Goal: Task Accomplishment & Management: Use online tool/utility

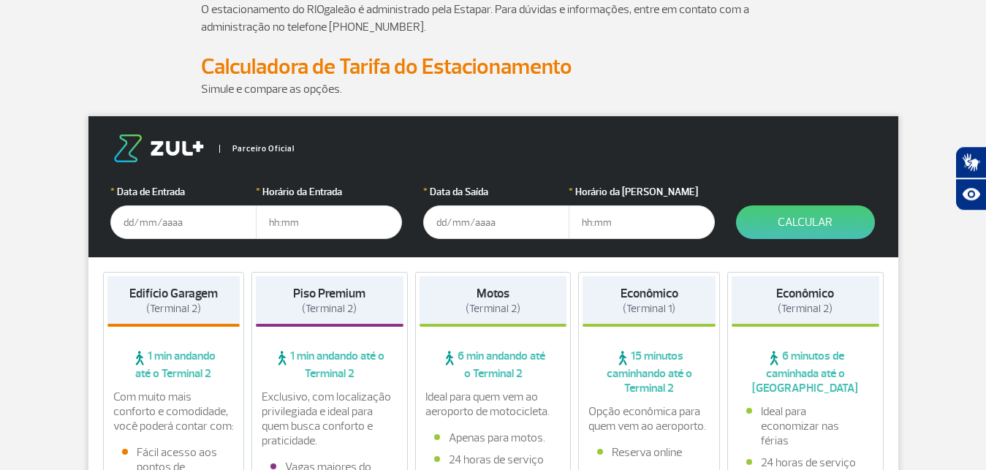
scroll to position [149, 0]
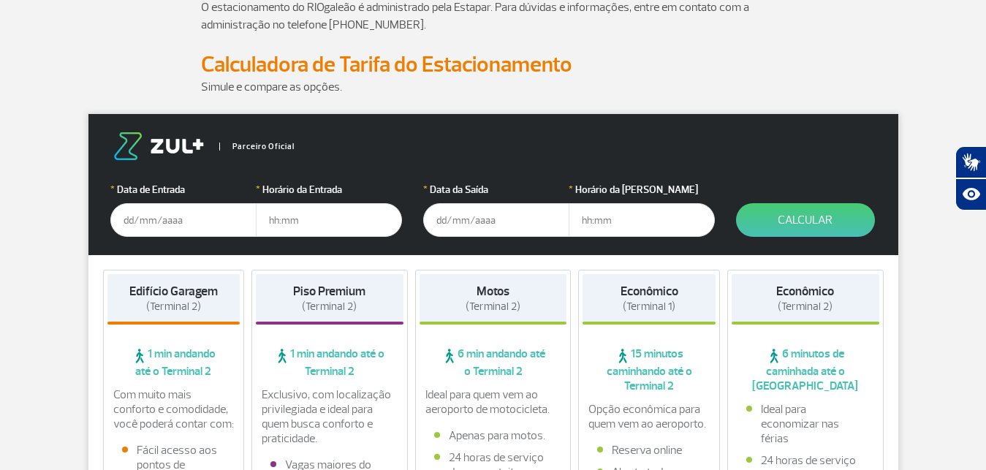
click at [140, 222] on input "text" at bounding box center [183, 220] width 146 height 34
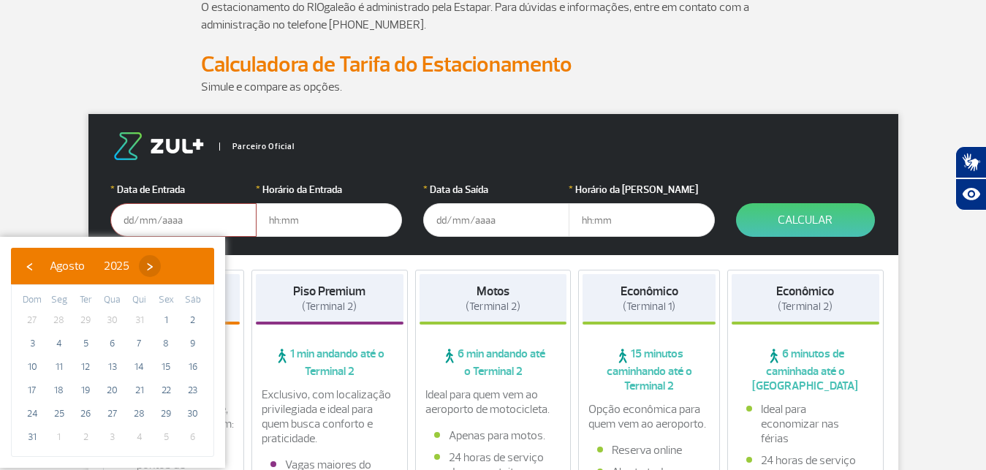
click at [161, 264] on span "›" at bounding box center [150, 266] width 22 height 22
click at [141, 320] on span "4" at bounding box center [139, 320] width 23 height 23
type input "[DATE]"
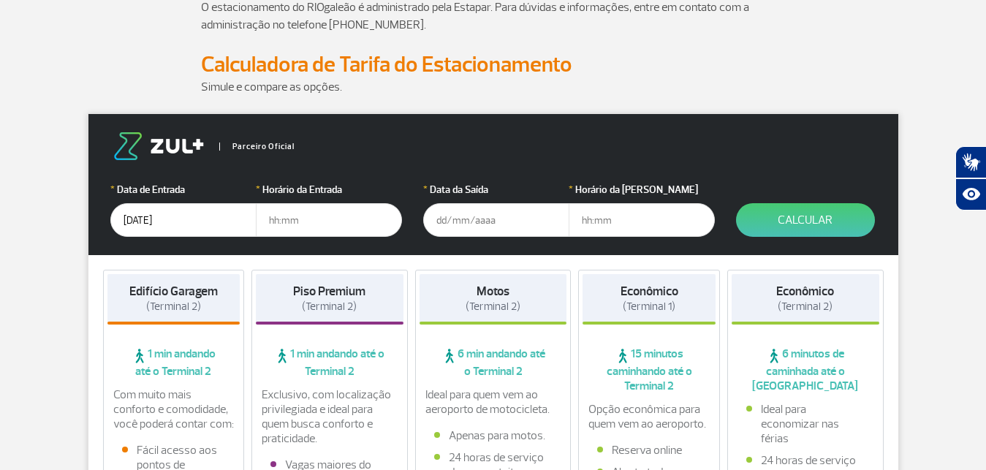
click at [306, 230] on input "text" at bounding box center [329, 220] width 146 height 34
type input "03:00"
click at [488, 208] on input "1609" at bounding box center [496, 220] width 146 height 34
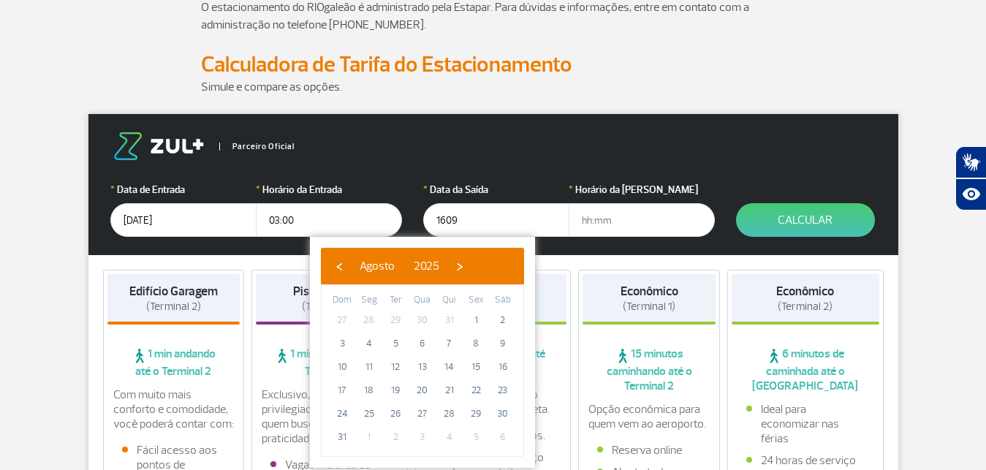
click at [489, 211] on input "1609" at bounding box center [496, 220] width 146 height 34
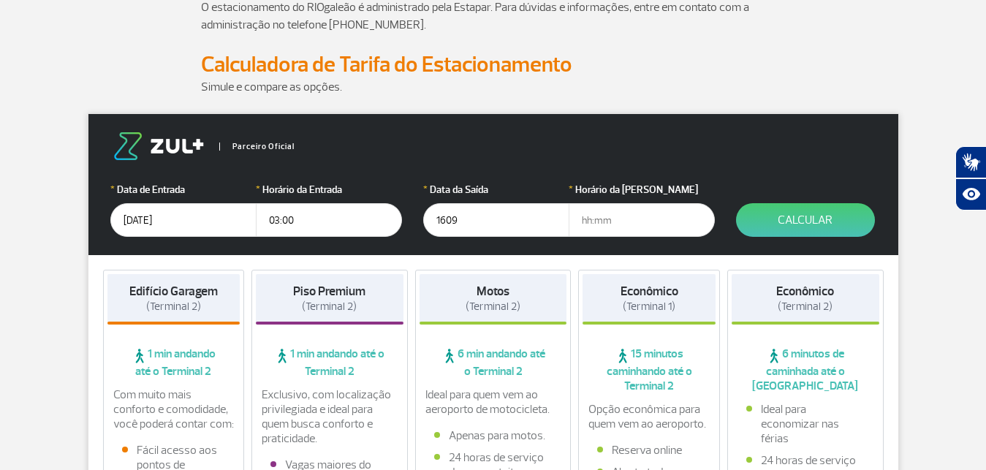
click at [489, 214] on input "1609" at bounding box center [496, 220] width 146 height 34
type input "[DATE]"
click at [502, 222] on input "[DATE]" at bounding box center [496, 220] width 146 height 34
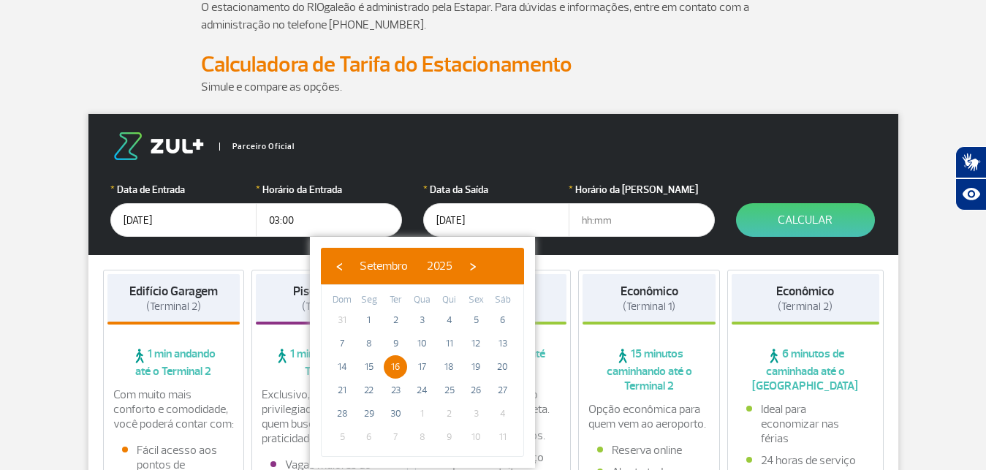
click at [388, 366] on span "16" at bounding box center [395, 366] width 23 height 23
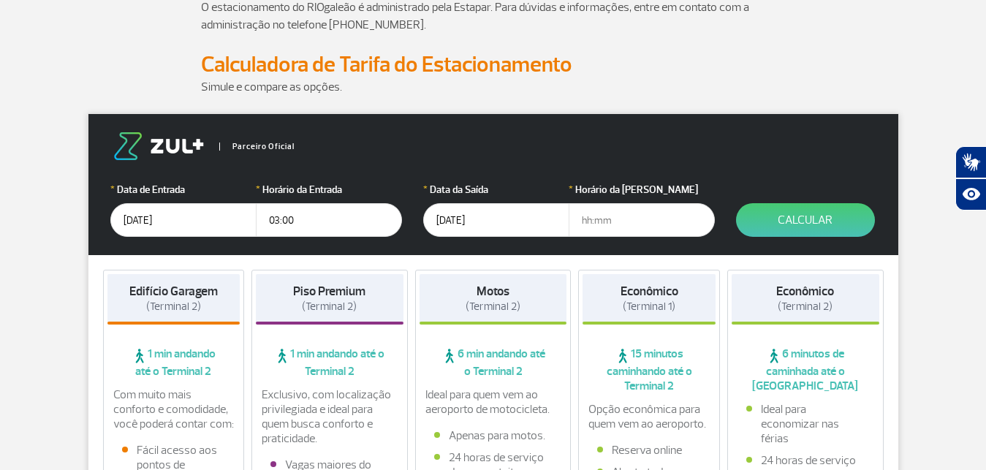
click at [604, 222] on input "text" at bounding box center [642, 220] width 146 height 34
type input "03:00"
click at [813, 214] on button "Calcular" at bounding box center [805, 220] width 139 height 34
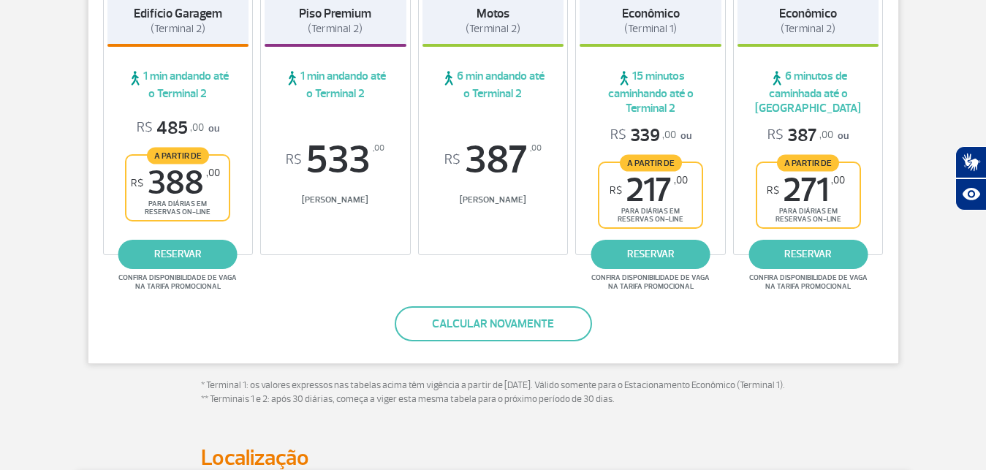
scroll to position [447, 0]
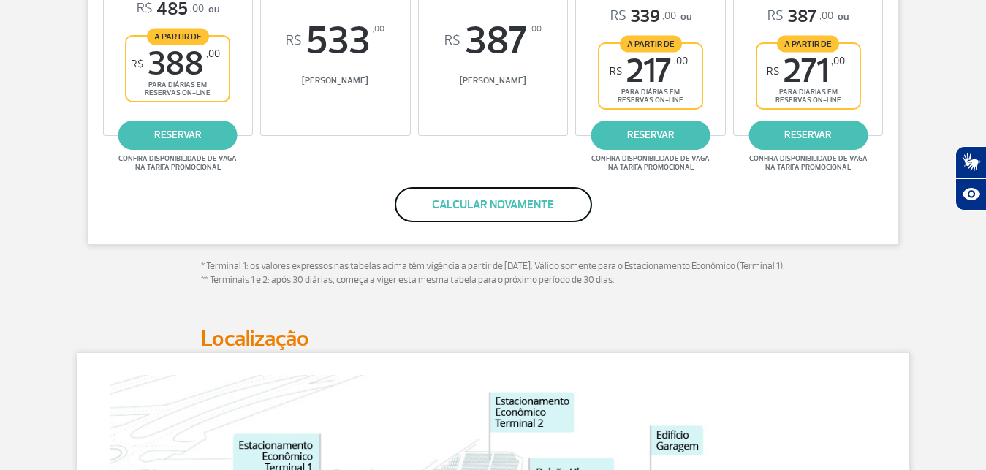
click at [517, 202] on button "Calcular novamente" at bounding box center [493, 204] width 197 height 35
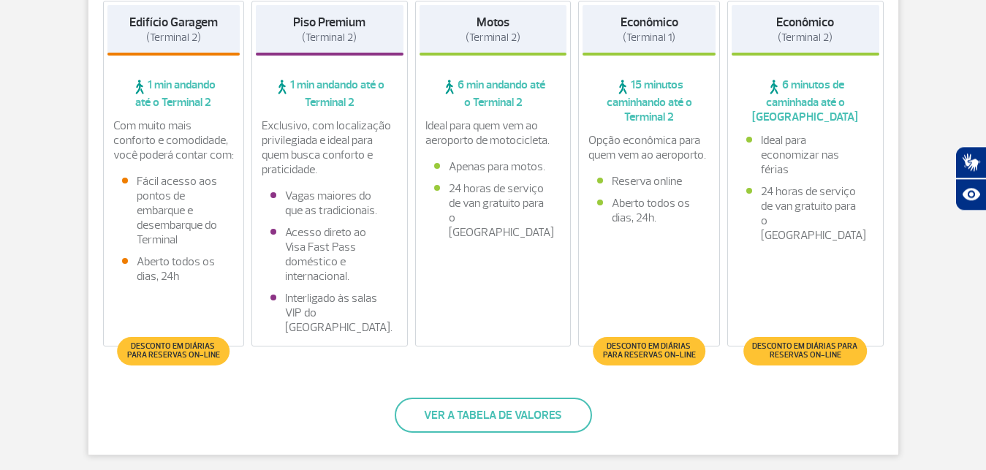
scroll to position [248, 0]
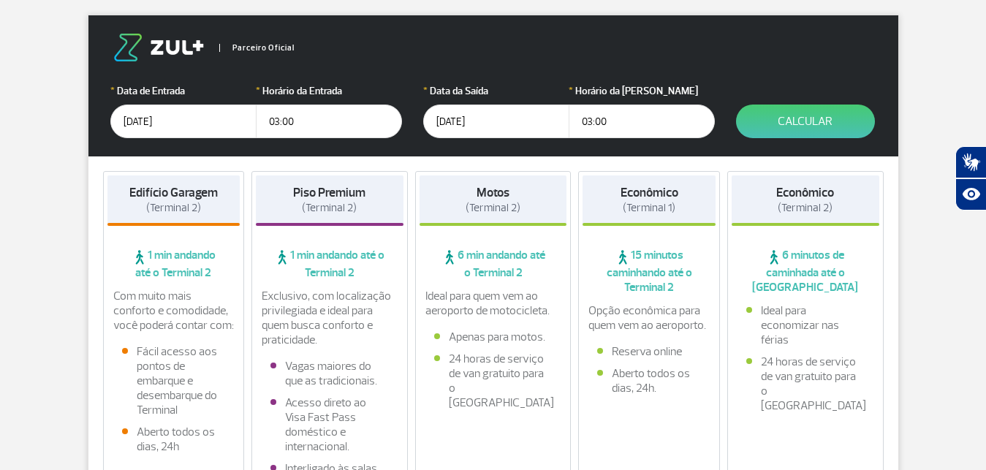
click at [592, 121] on input "03:00" at bounding box center [642, 122] width 146 height 34
type input "02:50"
click at [828, 121] on button "Calcular" at bounding box center [805, 122] width 139 height 34
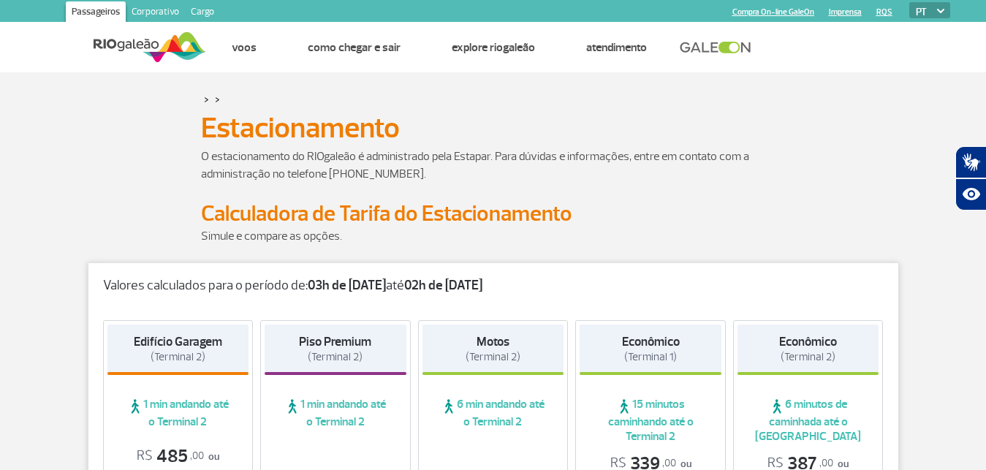
scroll to position [298, 0]
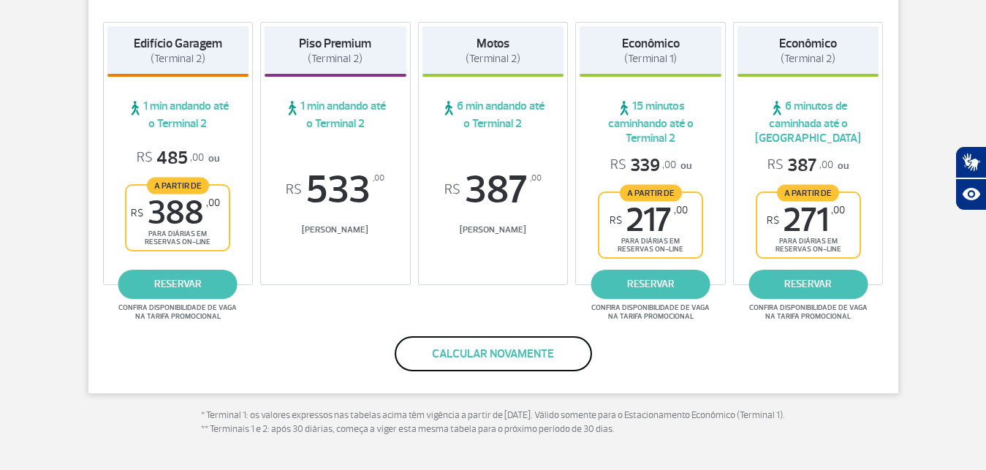
click at [506, 364] on button "Calcular novamente" at bounding box center [493, 353] width 197 height 35
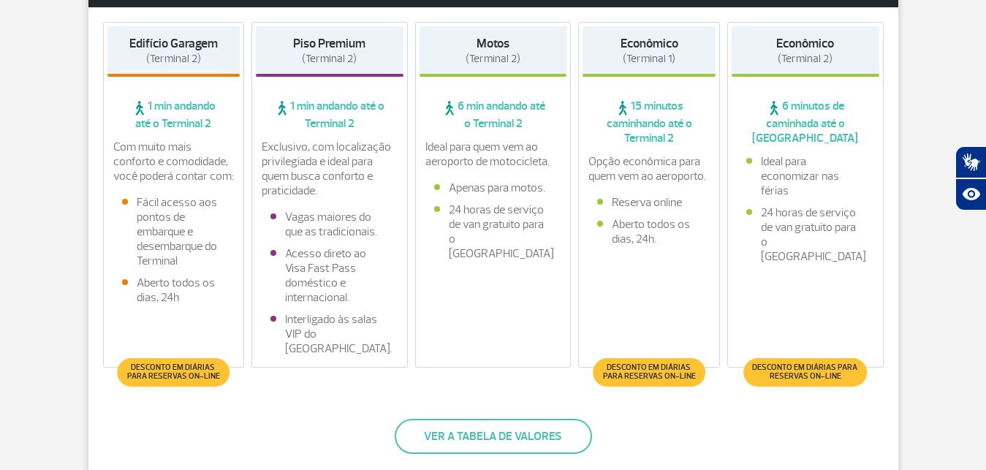
scroll to position [99, 0]
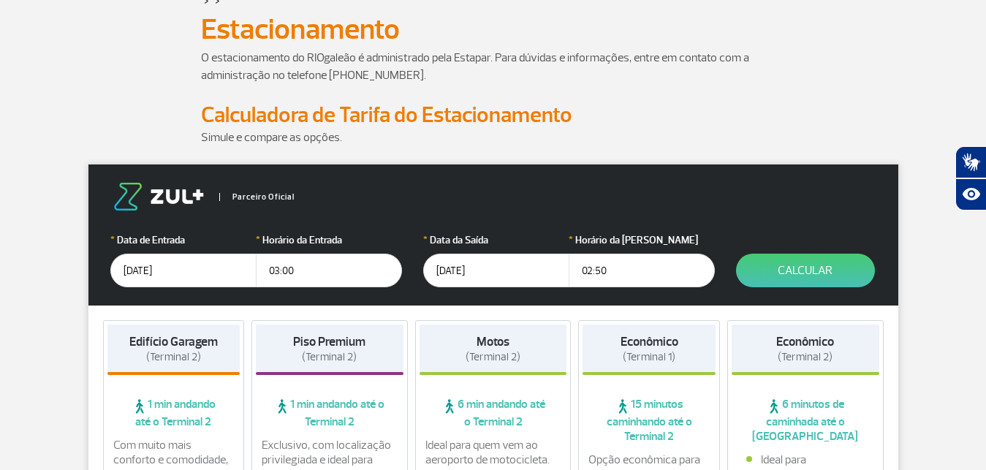
click at [598, 271] on input "02:50" at bounding box center [642, 271] width 146 height 34
click at [591, 271] on input "02:50" at bounding box center [642, 271] width 146 height 34
type input "03:00"
click at [796, 265] on button "Calcular" at bounding box center [805, 271] width 139 height 34
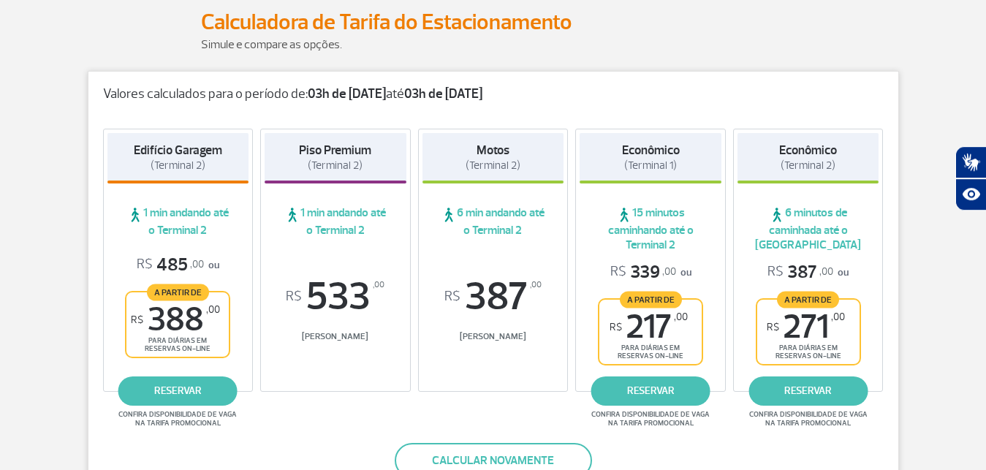
scroll to position [248, 0]
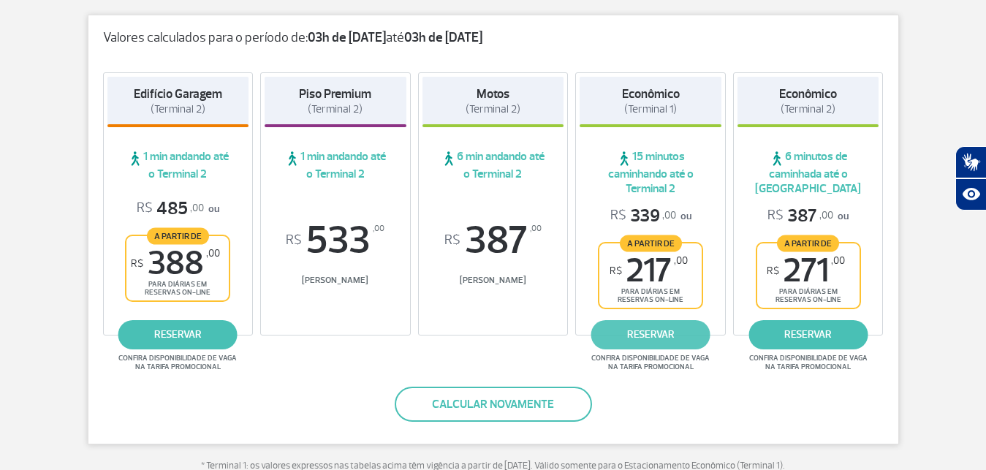
click at [652, 336] on link "reservar" at bounding box center [651, 334] width 119 height 29
click at [624, 333] on link "reservar" at bounding box center [651, 334] width 119 height 29
click at [659, 335] on link "reservar" at bounding box center [651, 334] width 119 height 29
